Goal: Task Accomplishment & Management: Use online tool/utility

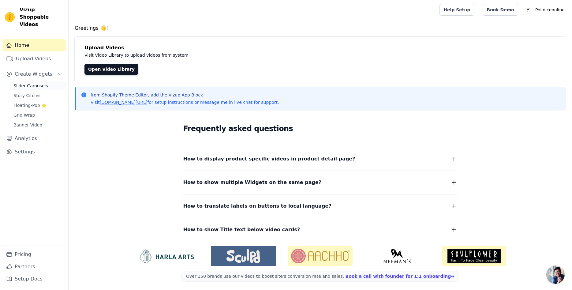
click at [25, 83] on span "Slider Carousels" at bounding box center [30, 86] width 35 height 6
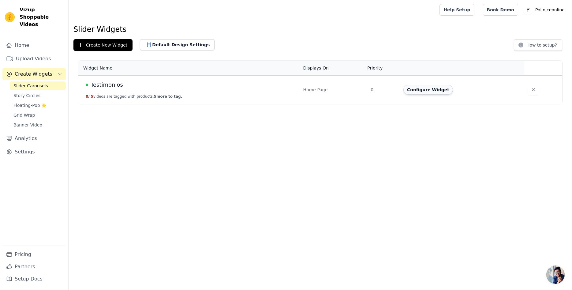
click at [425, 91] on button "Configure Widget" at bounding box center [428, 90] width 50 height 10
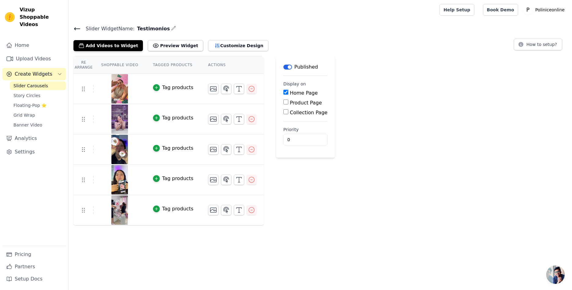
click at [75, 28] on icon at bounding box center [77, 29] width 6 height 2
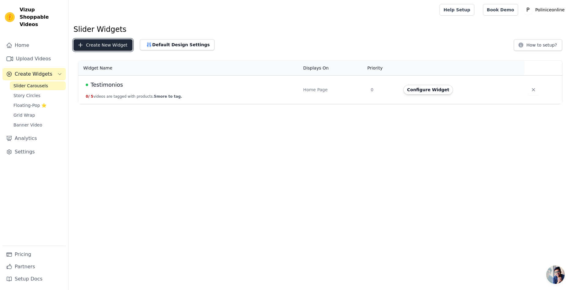
click at [111, 43] on button "Create New Widget" at bounding box center [102, 45] width 59 height 12
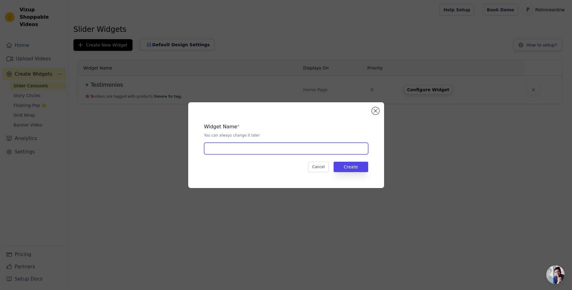
click at [242, 146] on input "text" at bounding box center [286, 149] width 164 height 12
type input "Tutoriales"
click at [353, 167] on button "Create" at bounding box center [350, 167] width 35 height 10
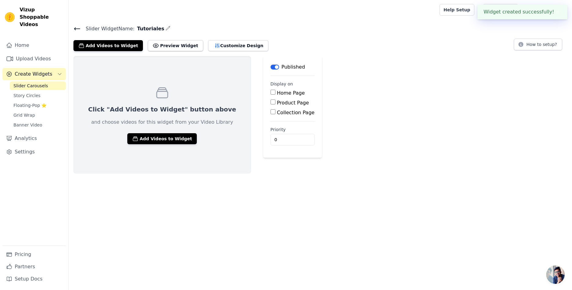
click at [270, 92] on input "Home Page" at bounding box center [272, 92] width 5 height 5
checkbox input "true"
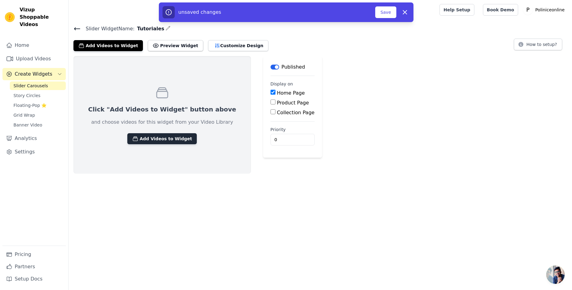
click at [158, 139] on button "Add Videos to Widget" at bounding box center [161, 138] width 69 height 11
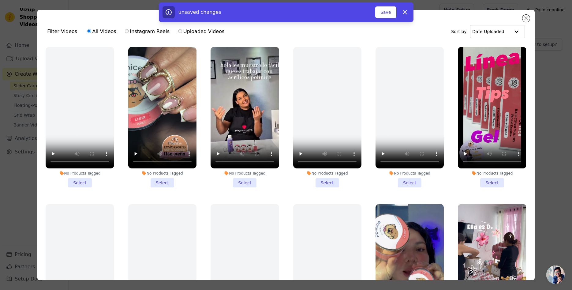
click at [165, 184] on li "No Products Tagged Select" at bounding box center [162, 117] width 68 height 140
click at [0, 0] on input "No Products Tagged Select" at bounding box center [0, 0] width 0 height 0
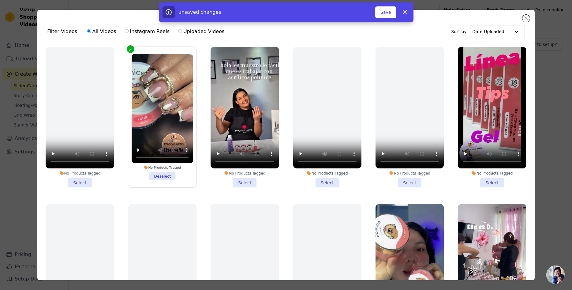
click at [493, 183] on li "No Products Tagged Select" at bounding box center [492, 117] width 68 height 140
click at [0, 0] on input "No Products Tagged Select" at bounding box center [0, 0] width 0 height 0
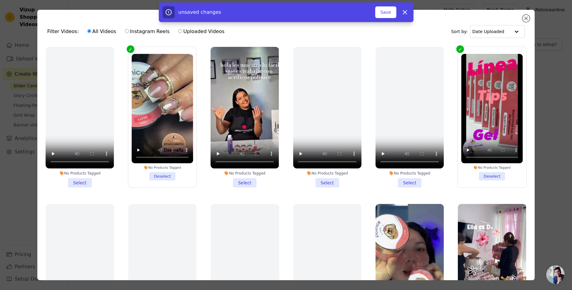
click at [244, 182] on li "No Products Tagged Select" at bounding box center [244, 117] width 68 height 140
click at [0, 0] on input "No Products Tagged Select" at bounding box center [0, 0] width 0 height 0
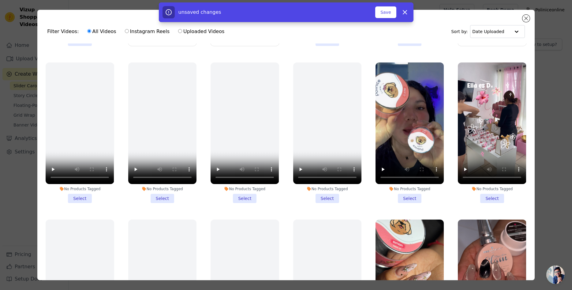
scroll to position [283, 0]
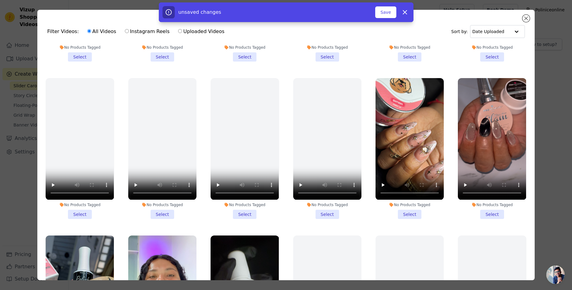
click at [407, 214] on li "No Products Tagged Select" at bounding box center [409, 148] width 68 height 140
click at [0, 0] on input "No Products Tagged Select" at bounding box center [0, 0] width 0 height 0
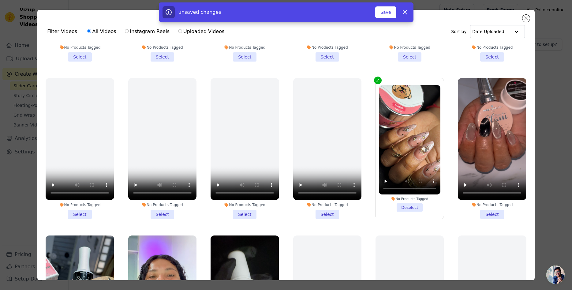
click at [492, 211] on li "No Products Tagged Select" at bounding box center [492, 148] width 68 height 140
click at [0, 0] on input "No Products Tagged Select" at bounding box center [0, 0] width 0 height 0
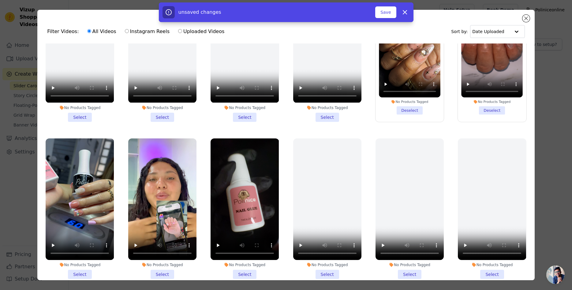
scroll to position [424, 0]
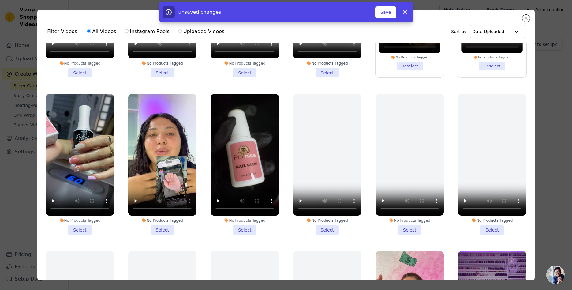
click at [248, 228] on li "No Products Tagged Select" at bounding box center [244, 164] width 68 height 140
click at [0, 0] on input "No Products Tagged Select" at bounding box center [0, 0] width 0 height 0
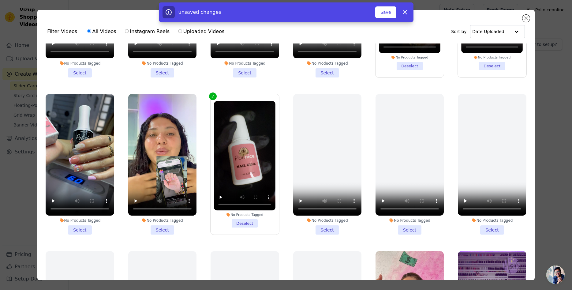
click at [86, 229] on li "No Products Tagged Select" at bounding box center [80, 164] width 68 height 140
click at [0, 0] on input "No Products Tagged Select" at bounding box center [0, 0] width 0 height 0
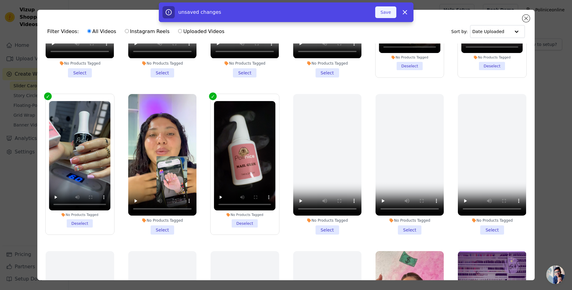
click at [385, 13] on button "Save" at bounding box center [385, 12] width 21 height 12
click at [525, 20] on div "7 videos selected Add To Widget Dismiss" at bounding box center [286, 13] width 572 height 22
click at [376, 13] on button "Add To Widget" at bounding box center [375, 12] width 41 height 12
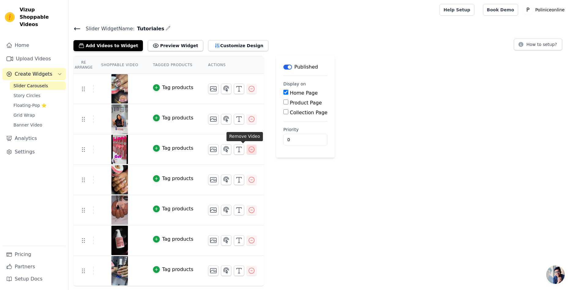
click at [248, 150] on icon "button" at bounding box center [251, 149] width 7 height 7
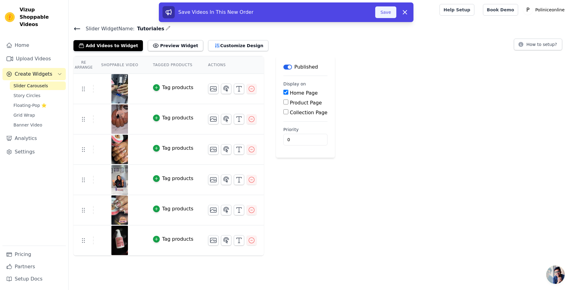
click at [387, 14] on button "Save" at bounding box center [385, 12] width 21 height 12
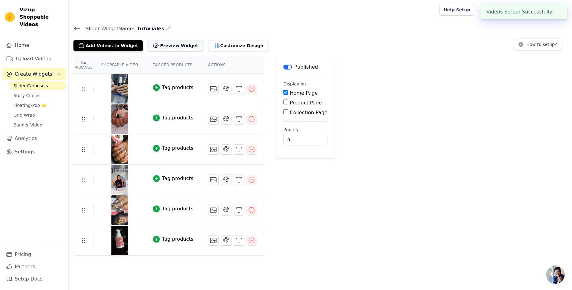
click at [164, 45] on button "Preview Widget" at bounding box center [175, 45] width 55 height 11
click at [216, 45] on button "Customize Design" at bounding box center [238, 45] width 60 height 11
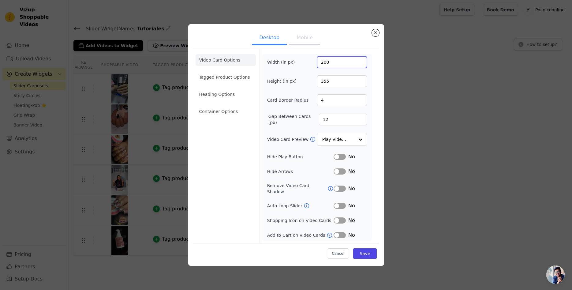
drag, startPoint x: 332, startPoint y: 65, endPoint x: 316, endPoint y: 65, distance: 15.9
click at [317, 65] on input "200" at bounding box center [342, 62] width 50 height 12
type input "300"
drag, startPoint x: 322, startPoint y: 82, endPoint x: 318, endPoint y: 82, distance: 4.3
click at [318, 82] on input "355" at bounding box center [342, 81] width 50 height 12
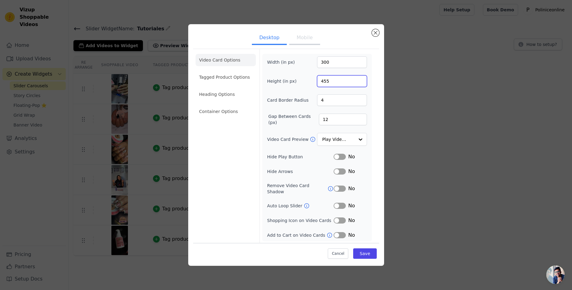
type input "455"
drag, startPoint x: 324, startPoint y: 103, endPoint x: 318, endPoint y: 102, distance: 5.9
click at [318, 102] on input "4" at bounding box center [342, 100] width 50 height 12
type input "6"
click at [340, 186] on button "Label" at bounding box center [339, 188] width 12 height 6
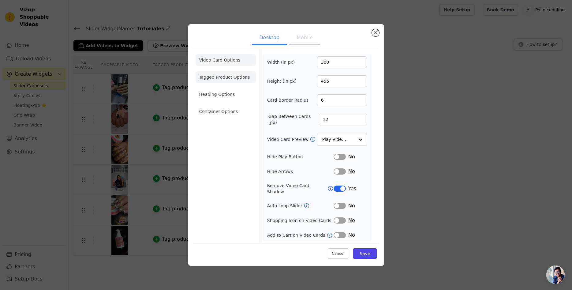
click at [212, 105] on li "Tagged Product Options" at bounding box center [226, 111] width 60 height 12
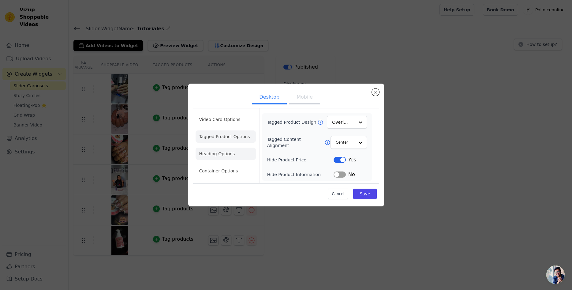
click at [220, 152] on li "Heading Options" at bounding box center [226, 153] width 60 height 12
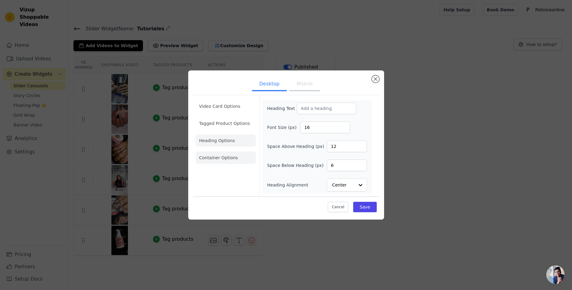
click at [226, 157] on li "Container Options" at bounding box center [226, 157] width 60 height 12
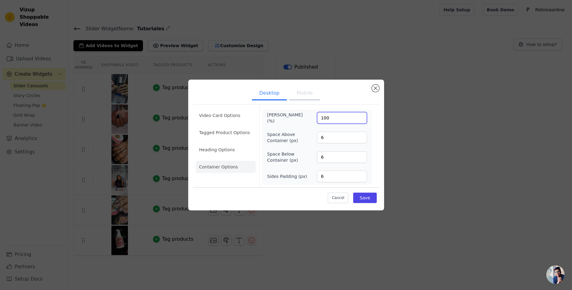
drag, startPoint x: 335, startPoint y: 117, endPoint x: 307, endPoint y: 115, distance: 28.3
click at [317, 115] on input "100" at bounding box center [342, 118] width 50 height 12
type input "65"
click at [366, 198] on button "Save" at bounding box center [364, 197] width 23 height 10
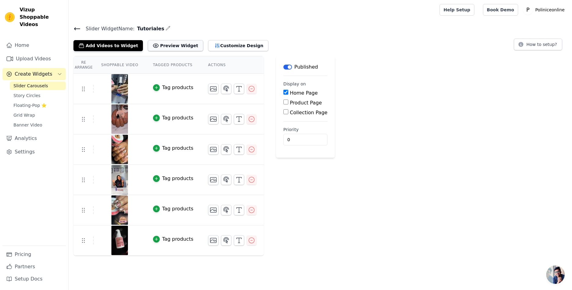
click at [166, 45] on button "Preview Widget" at bounding box center [175, 45] width 55 height 11
click at [151, 28] on span "Tutoriales" at bounding box center [150, 28] width 30 height 7
click at [166, 28] on icon "button" at bounding box center [168, 28] width 4 height 4
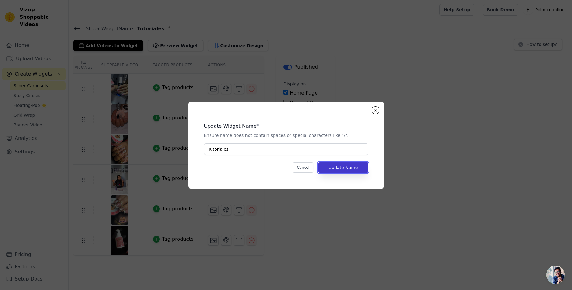
click at [343, 166] on button "Update Name" at bounding box center [343, 167] width 50 height 10
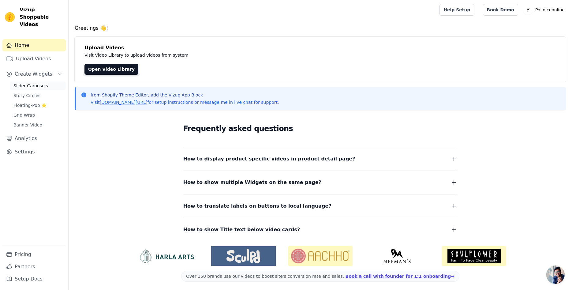
click at [32, 83] on span "Slider Carousels" at bounding box center [30, 86] width 35 height 6
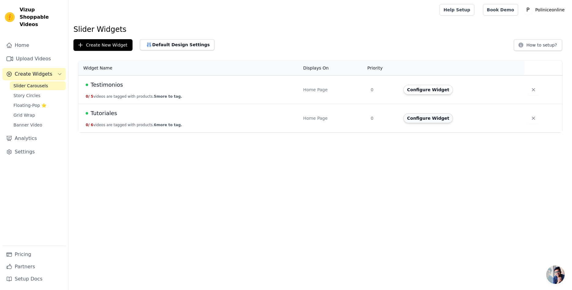
click at [428, 119] on button "Configure Widget" at bounding box center [428, 118] width 50 height 10
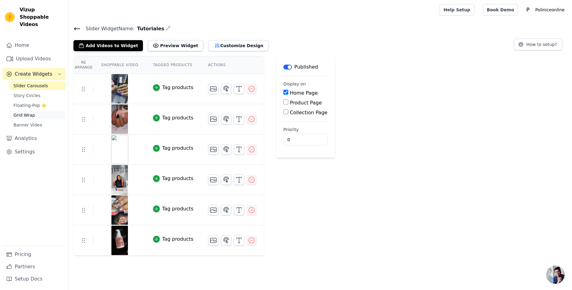
click at [35, 111] on link "Grid Wrap" at bounding box center [38, 115] width 56 height 9
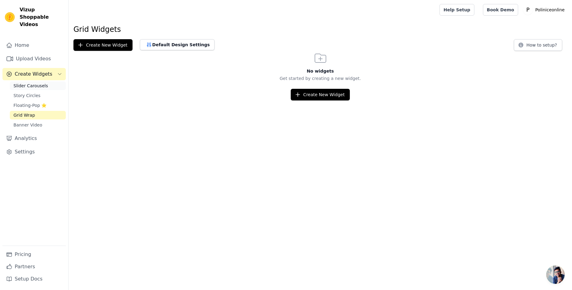
click at [34, 83] on span "Slider Carousels" at bounding box center [30, 86] width 35 height 6
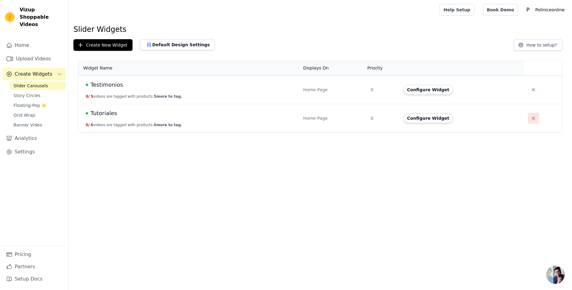
click at [531, 119] on icon "button" at bounding box center [533, 118] width 6 height 6
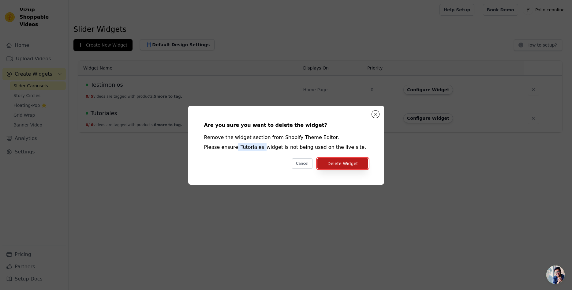
click at [349, 164] on button "Delete Widget" at bounding box center [342, 163] width 51 height 10
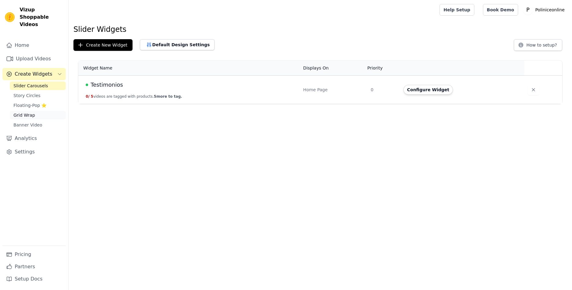
click at [27, 112] on span "Grid Wrap" at bounding box center [23, 115] width 21 height 6
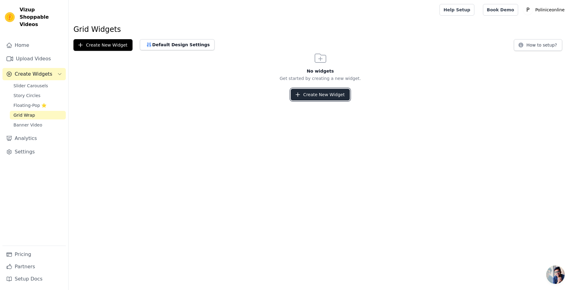
click at [327, 96] on button "Create New Widget" at bounding box center [320, 95] width 59 height 12
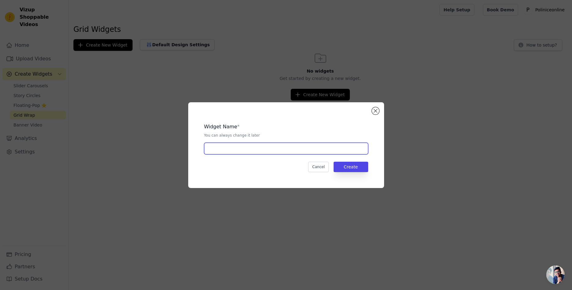
click at [229, 146] on input "text" at bounding box center [286, 149] width 164 height 12
type input "Tutoriales"
click at [350, 173] on div "Widget Name * You can always change it later Tutoriales Cancel Create" at bounding box center [286, 145] width 176 height 66
click at [358, 163] on button "Create" at bounding box center [350, 167] width 35 height 10
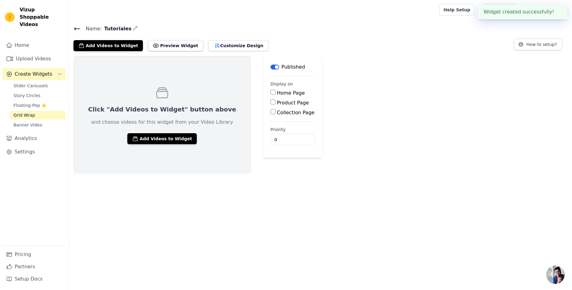
click at [270, 92] on input "Home Page" at bounding box center [272, 92] width 5 height 5
checkbox input "true"
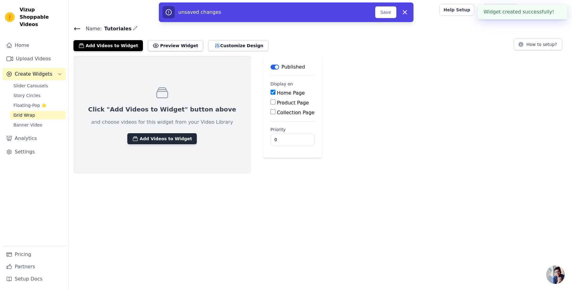
click at [159, 141] on button "Add Videos to Widget" at bounding box center [161, 138] width 69 height 11
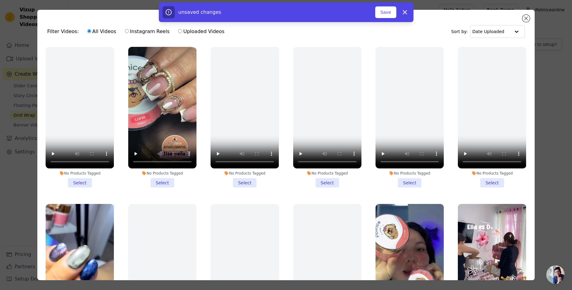
click at [167, 183] on li "No Products Tagged Select" at bounding box center [162, 117] width 68 height 140
click at [0, 0] on input "No Products Tagged Select" at bounding box center [0, 0] width 0 height 0
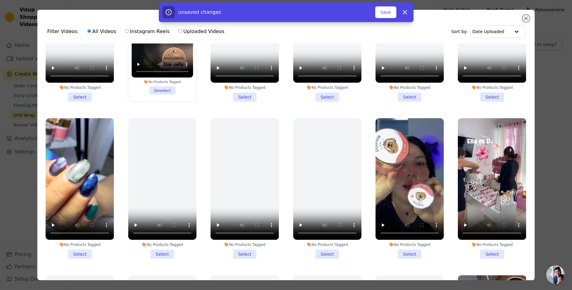
scroll to position [141, 0]
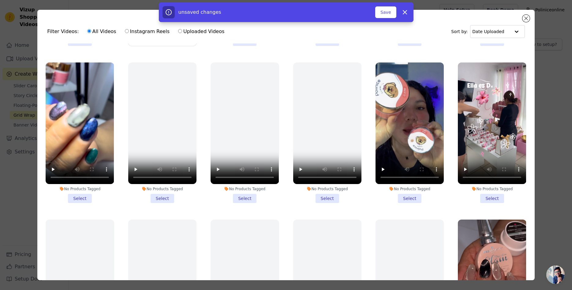
click at [82, 197] on li "No Products Tagged Select" at bounding box center [80, 132] width 68 height 140
click at [0, 0] on input "No Products Tagged Select" at bounding box center [0, 0] width 0 height 0
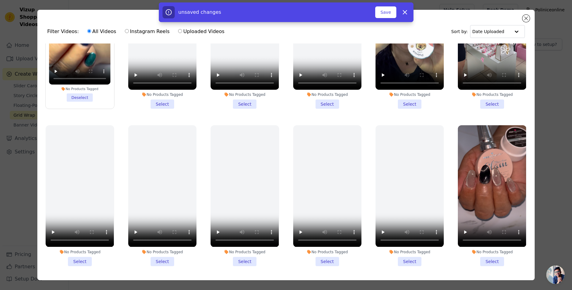
scroll to position [283, 0]
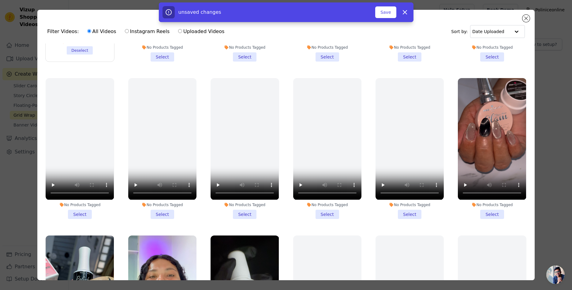
click at [495, 216] on li "No Products Tagged Select" at bounding box center [492, 148] width 68 height 140
click at [0, 0] on input "No Products Tagged Select" at bounding box center [0, 0] width 0 height 0
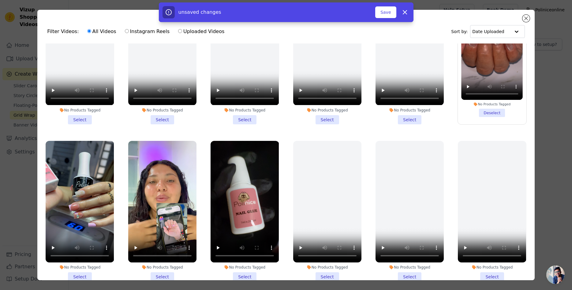
scroll to position [424, 0]
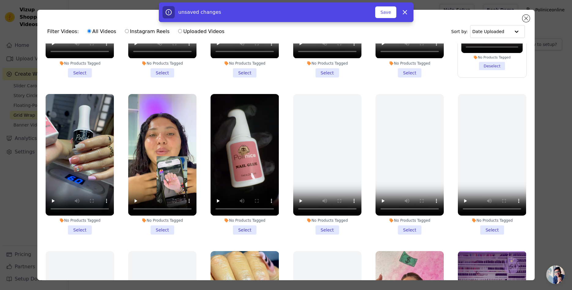
click at [243, 229] on li "No Products Tagged Select" at bounding box center [244, 164] width 68 height 140
click at [0, 0] on input "No Products Tagged Select" at bounding box center [0, 0] width 0 height 0
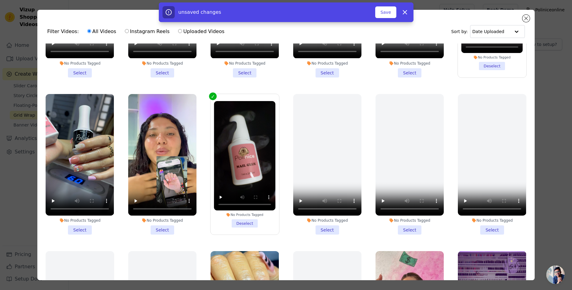
click at [80, 229] on li "No Products Tagged Select" at bounding box center [80, 164] width 68 height 140
click at [0, 0] on input "No Products Tagged Select" at bounding box center [0, 0] width 0 height 0
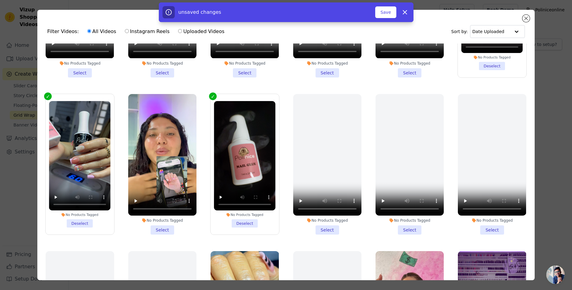
scroll to position [565, 0]
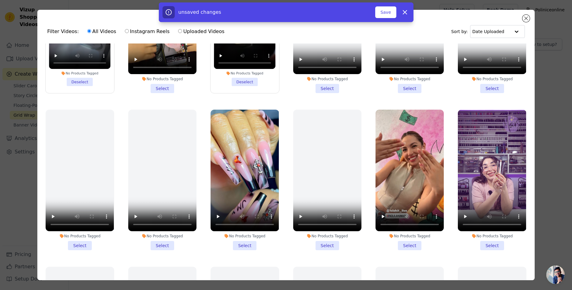
click at [244, 245] on li "No Products Tagged Select" at bounding box center [244, 180] width 68 height 140
click at [0, 0] on input "No Products Tagged Select" at bounding box center [0, 0] width 0 height 0
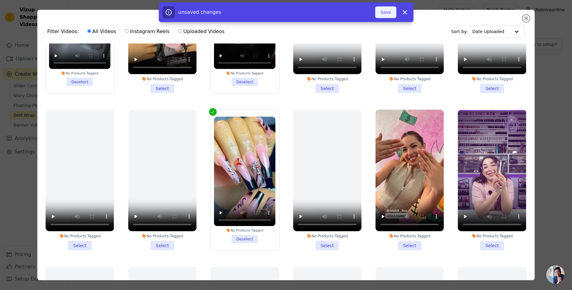
click at [387, 13] on button "Save" at bounding box center [385, 12] width 21 height 12
click at [371, 12] on button "Add To Widget" at bounding box center [375, 12] width 41 height 12
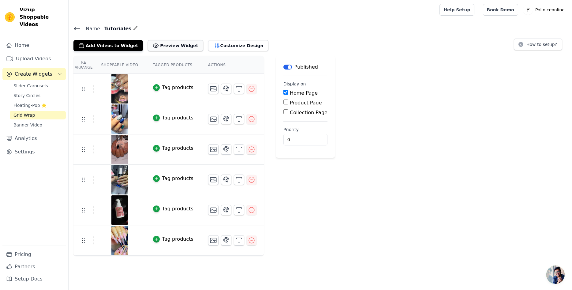
click at [166, 43] on button "Preview Widget" at bounding box center [175, 45] width 55 height 11
click at [218, 44] on button "Customize Design" at bounding box center [238, 45] width 60 height 11
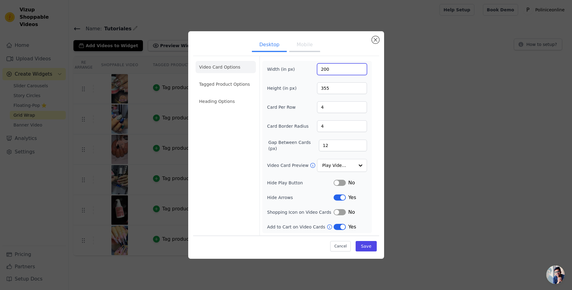
drag, startPoint x: 333, startPoint y: 69, endPoint x: 319, endPoint y: 67, distance: 14.2
click at [319, 67] on input "200" at bounding box center [342, 69] width 50 height 12
type input "300"
click at [324, 90] on input "355" at bounding box center [342, 88] width 50 height 12
type input "455"
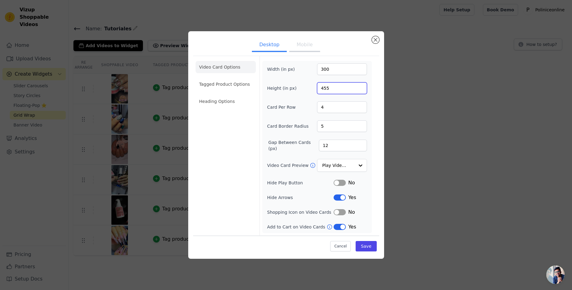
click at [360, 125] on input "5" at bounding box center [342, 126] width 50 height 12
click at [360, 125] on input "6" at bounding box center [342, 126] width 50 height 12
click at [360, 125] on input "7" at bounding box center [342, 126] width 50 height 12
type input "6"
click at [360, 128] on input "6" at bounding box center [342, 126] width 50 height 12
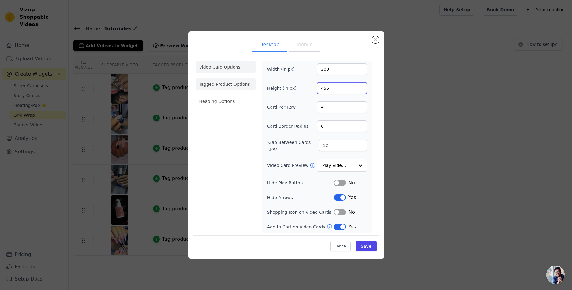
type input "455"
click at [236, 85] on li "Tagged Product Options" at bounding box center [226, 84] width 60 height 12
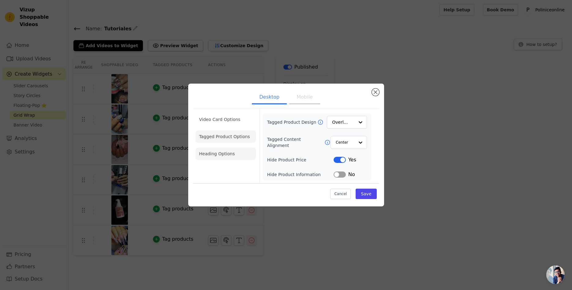
click at [227, 151] on li "Heading Options" at bounding box center [226, 153] width 60 height 12
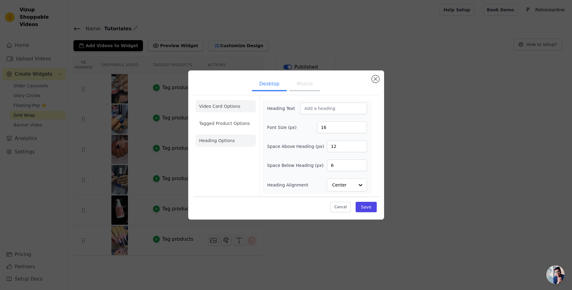
click at [218, 117] on li "Video Card Options" at bounding box center [226, 123] width 60 height 12
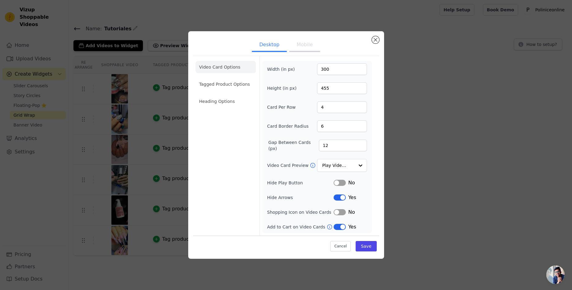
click at [341, 198] on button "Label" at bounding box center [339, 197] width 12 height 6
click at [367, 244] on button "Save" at bounding box center [366, 246] width 21 height 10
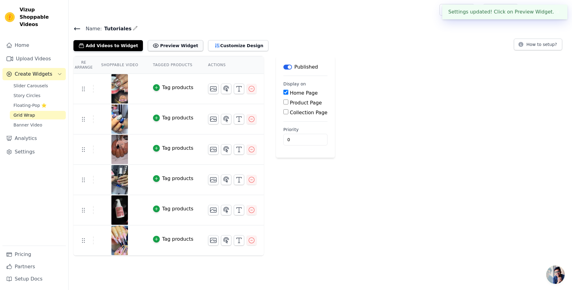
click at [171, 42] on button "Preview Widget" at bounding box center [175, 45] width 55 height 11
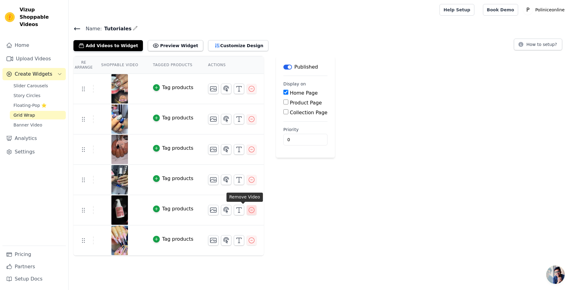
click at [248, 212] on icon "button" at bounding box center [251, 209] width 7 height 7
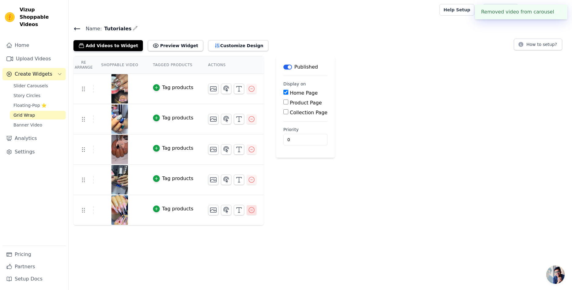
click at [248, 210] on icon "button" at bounding box center [251, 209] width 7 height 7
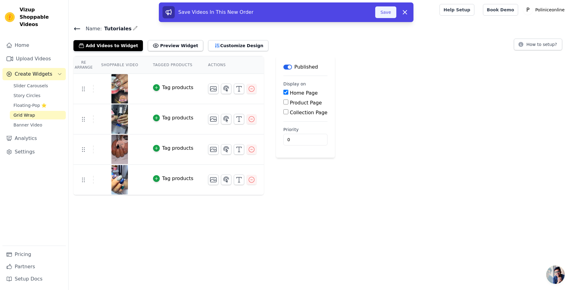
click at [392, 15] on button "Save" at bounding box center [385, 12] width 21 height 12
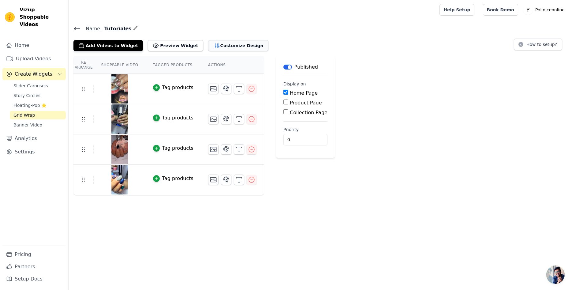
click at [215, 46] on button "Customize Design" at bounding box center [238, 45] width 60 height 11
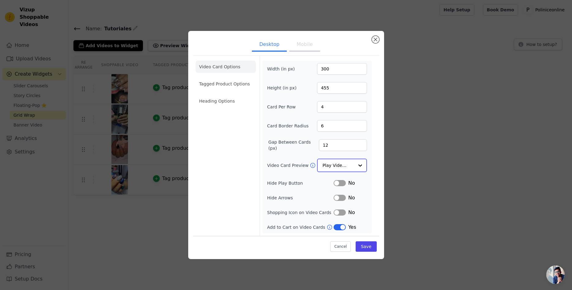
click at [355, 166] on div at bounding box center [360, 165] width 12 height 12
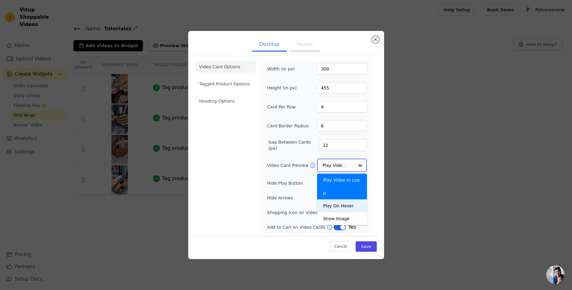
click at [352, 199] on div "Play On Hover" at bounding box center [342, 205] width 50 height 13
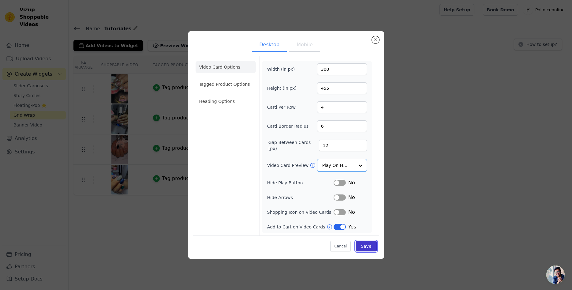
click at [372, 248] on button "Save" at bounding box center [366, 246] width 21 height 10
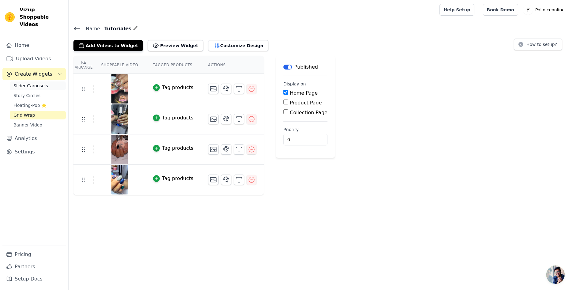
click at [35, 83] on span "Slider Carousels" at bounding box center [30, 86] width 35 height 6
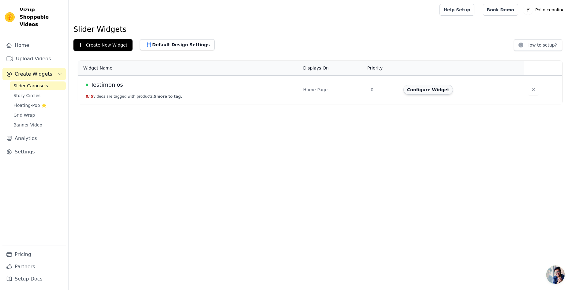
click at [425, 89] on button "Configure Widget" at bounding box center [428, 90] width 50 height 10
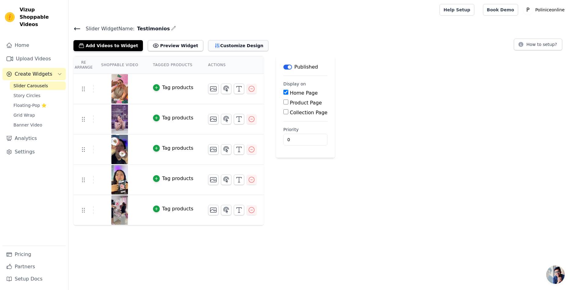
click at [208, 47] on button "Customize Design" at bounding box center [238, 45] width 60 height 11
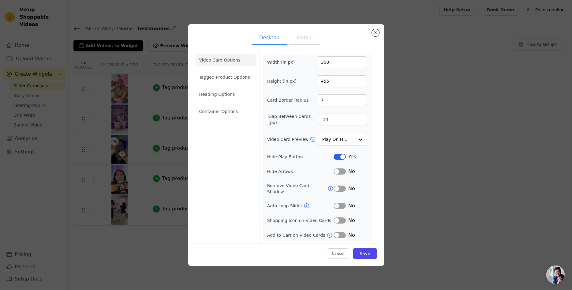
click at [285, 20] on div "Desktop Mobile Video Card Options Tagged Product Options Heading Options Contai…" at bounding box center [286, 144] width 552 height 261
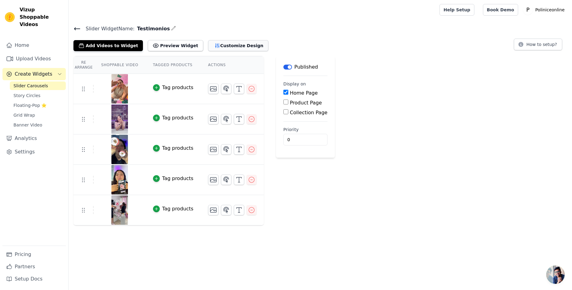
click at [220, 45] on button "Customize Design" at bounding box center [238, 45] width 60 height 11
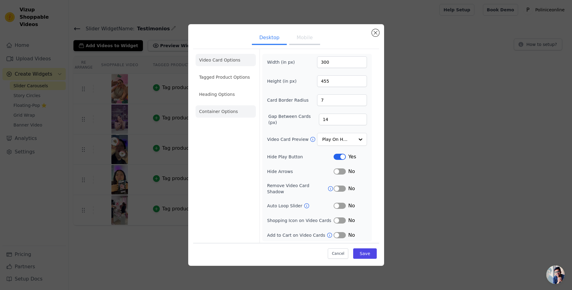
click at [223, 113] on li "Container Options" at bounding box center [226, 111] width 60 height 12
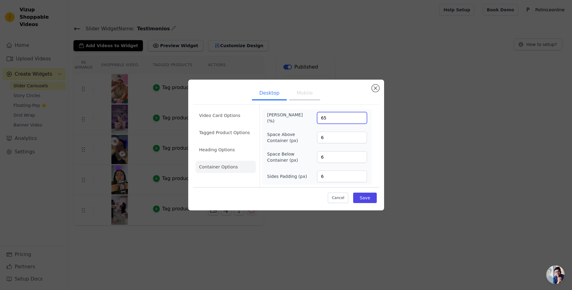
click at [322, 118] on input "65" at bounding box center [342, 118] width 50 height 12
type input "68"
click at [373, 200] on button "Save" at bounding box center [364, 197] width 23 height 10
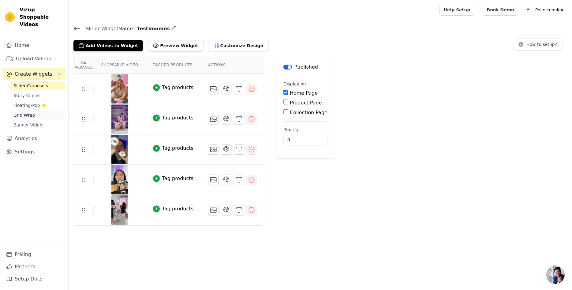
click at [28, 111] on link "Grid Wrap" at bounding box center [38, 115] width 56 height 9
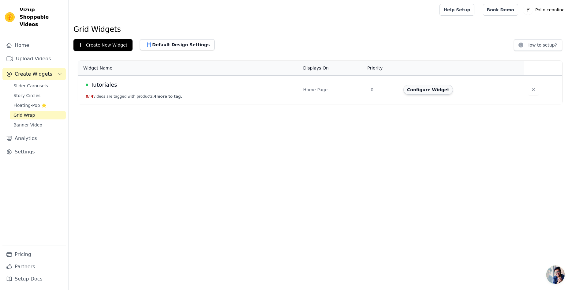
click at [426, 91] on button "Configure Widget" at bounding box center [428, 90] width 50 height 10
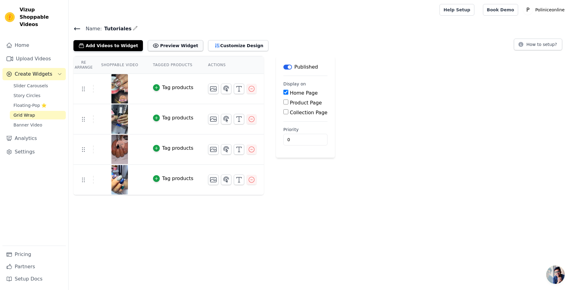
click at [175, 47] on button "Preview Widget" at bounding box center [175, 45] width 55 height 11
click at [227, 52] on div "Name: Tutoriales Add Videos to Widget Preview Widget Customize Design How to se…" at bounding box center [320, 109] width 503 height 170
click at [228, 45] on button "Customize Design" at bounding box center [238, 45] width 60 height 11
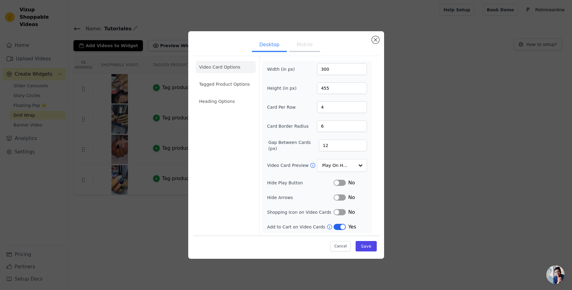
click at [344, 182] on button "Label" at bounding box center [339, 183] width 12 height 6
click at [366, 242] on button "Save" at bounding box center [366, 246] width 21 height 10
